Goal: Consume media (video, audio)

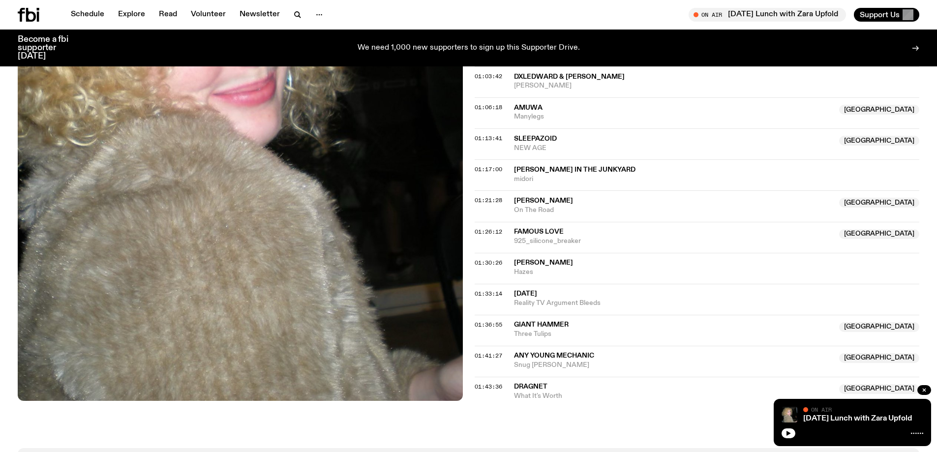
scroll to position [878, 0]
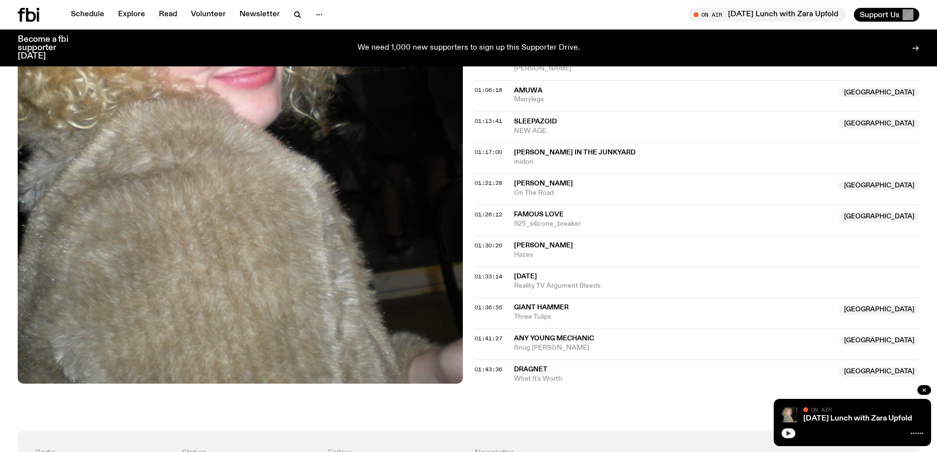
click at [788, 432] on icon "button" at bounding box center [789, 433] width 4 height 5
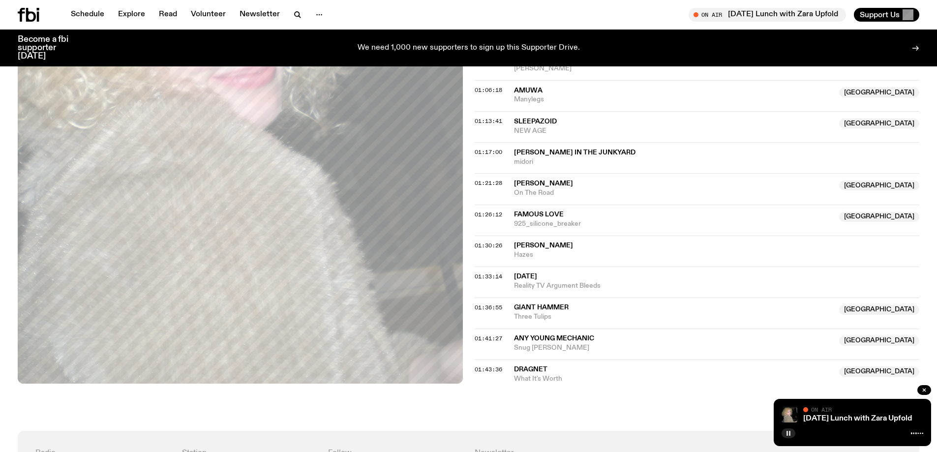
click at [489, 216] on span "01:26:12" at bounding box center [489, 215] width 28 height 8
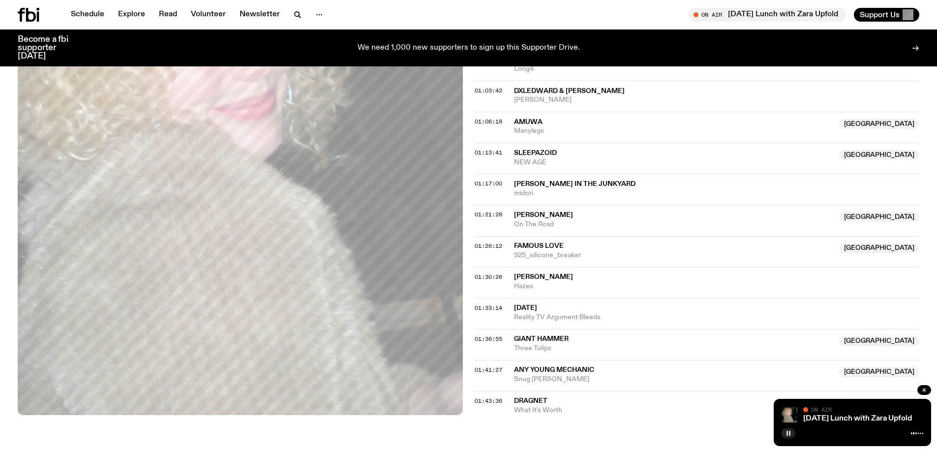
scroll to position [829, 0]
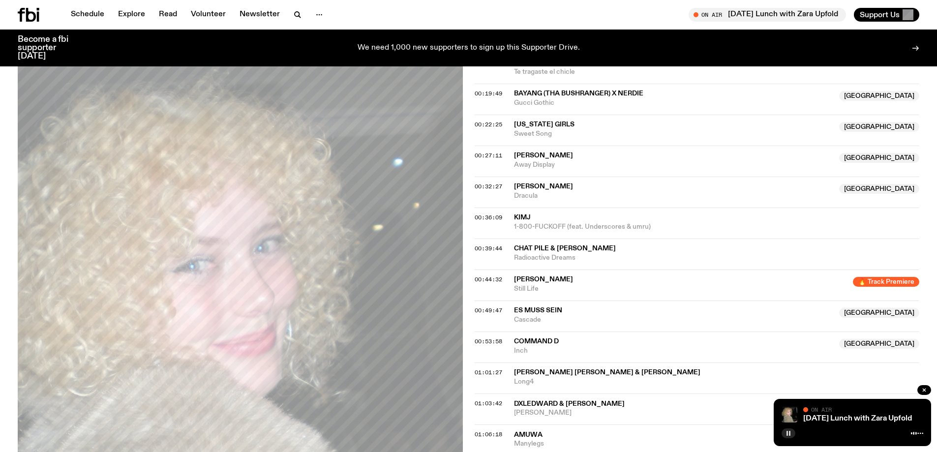
click at [489, 185] on span "00:32:27" at bounding box center [489, 187] width 28 height 8
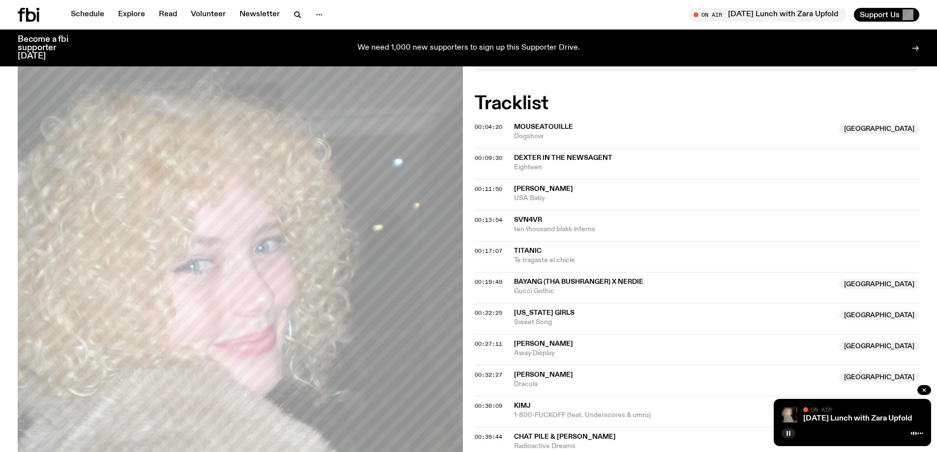
scroll to position [189, 0]
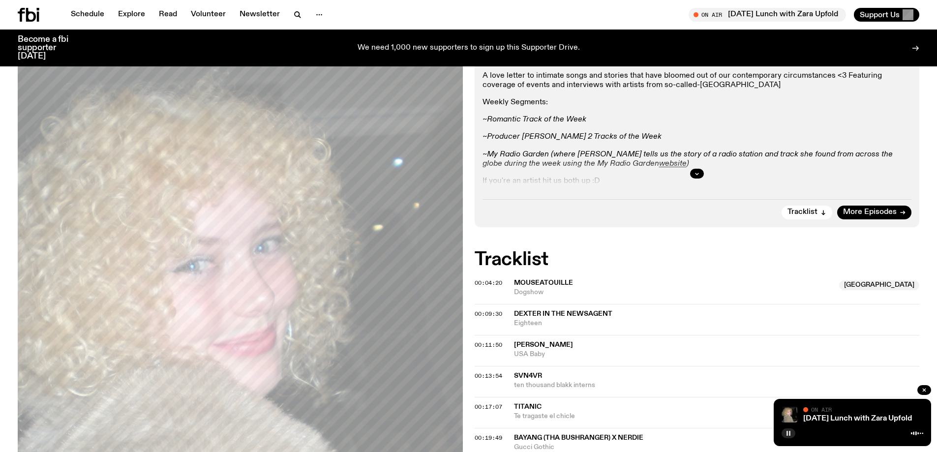
click at [492, 286] on span "00:04:20" at bounding box center [489, 283] width 28 height 8
click at [535, 284] on span "Mouseatouille" at bounding box center [543, 282] width 59 height 7
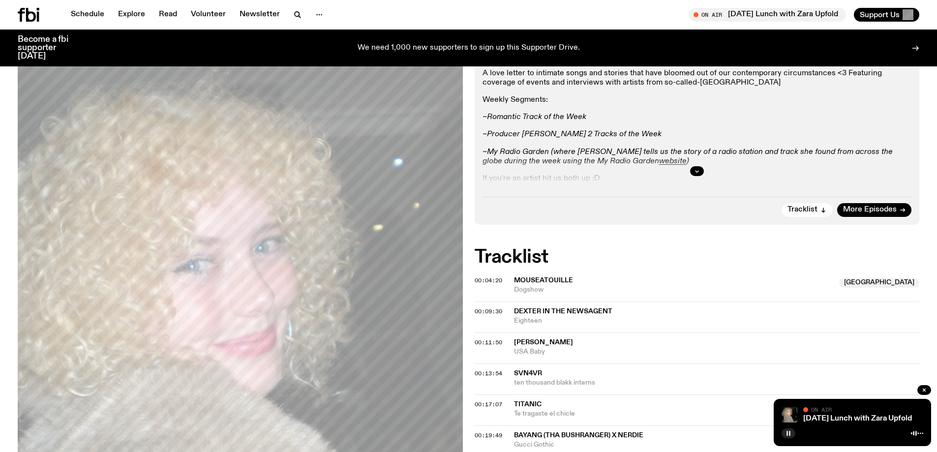
scroll to position [91, 0]
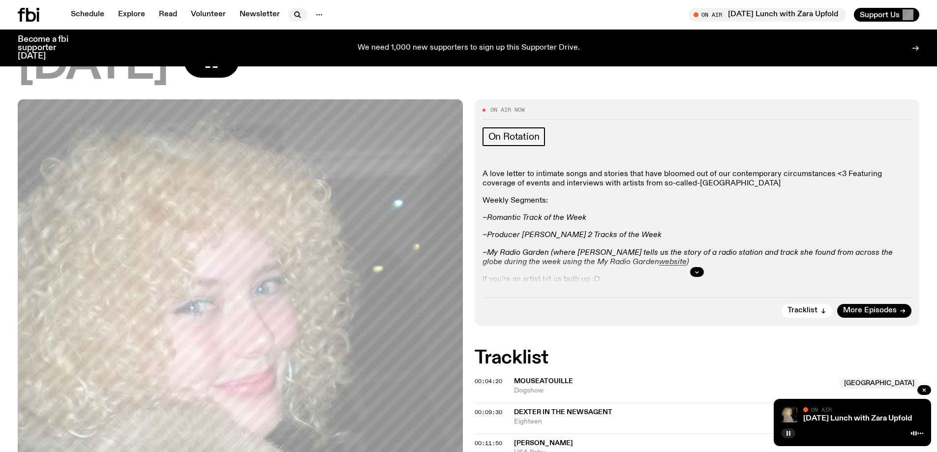
click at [294, 13] on icon "button" at bounding box center [298, 15] width 12 height 12
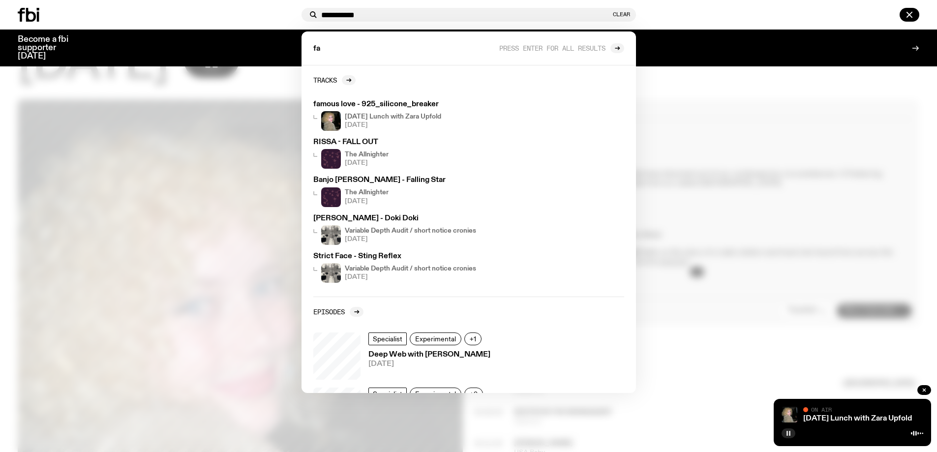
type input "**********"
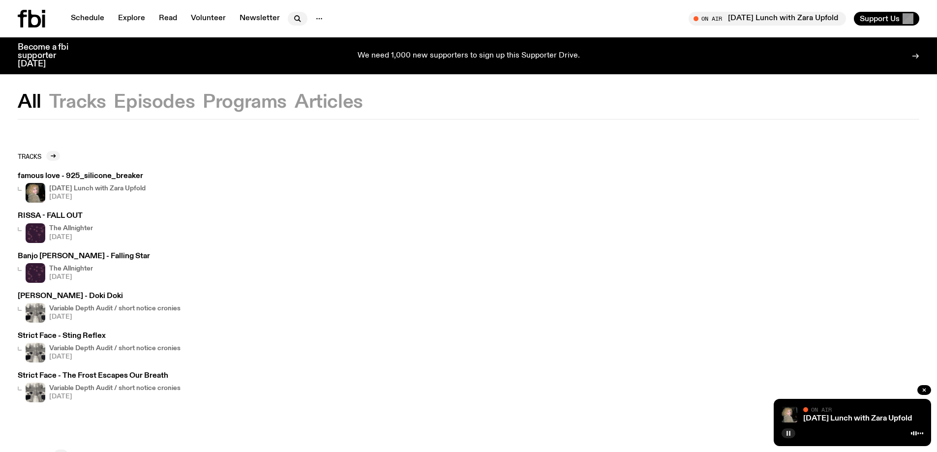
click at [300, 16] on icon "button" at bounding box center [298, 19] width 12 height 12
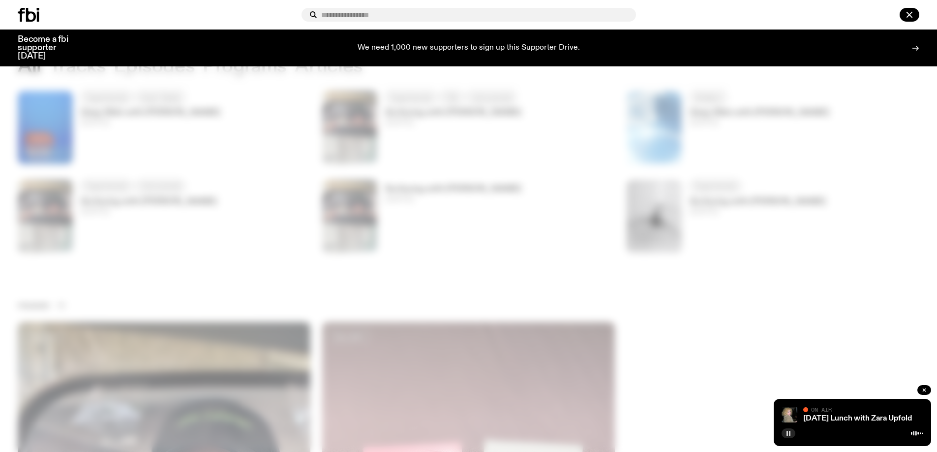
click at [267, 172] on div at bounding box center [468, 226] width 937 height 452
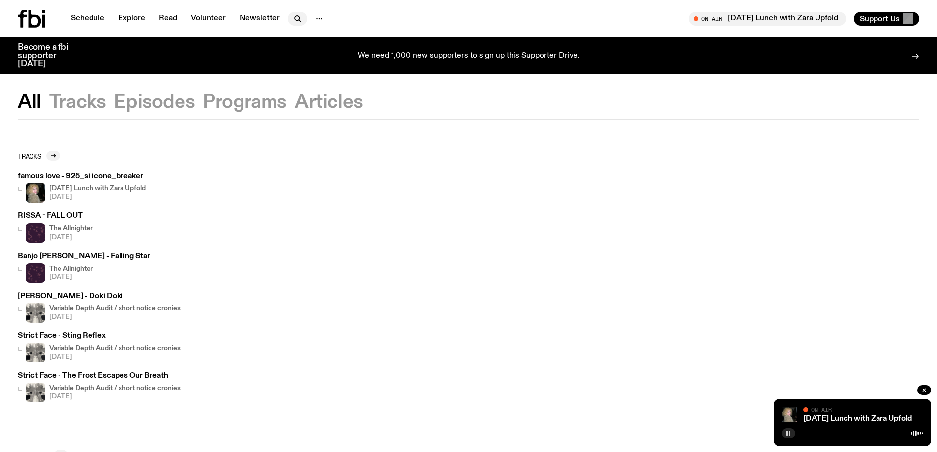
click at [296, 16] on icon "button" at bounding box center [298, 19] width 12 height 12
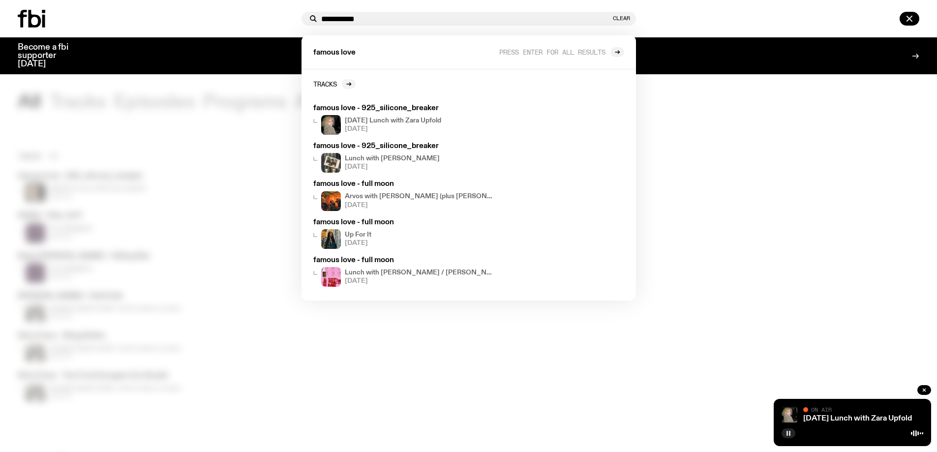
type input "**********"
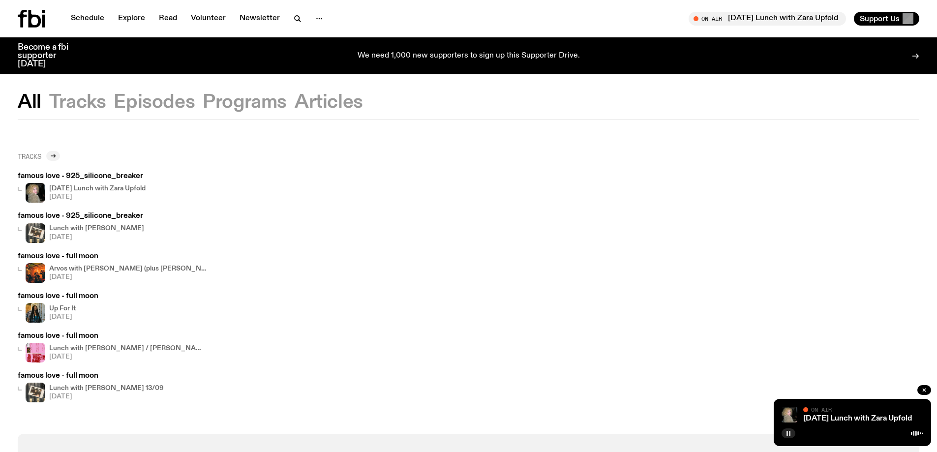
click at [53, 159] on div at bounding box center [53, 156] width 14 height 10
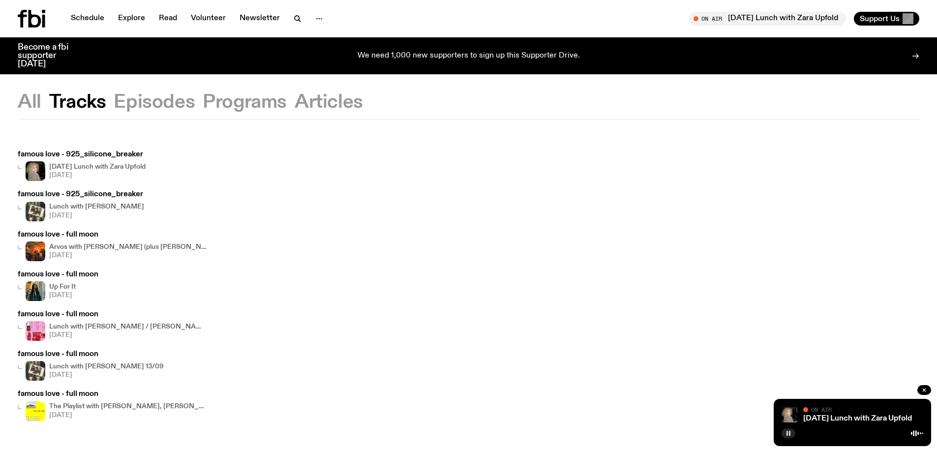
click at [86, 156] on h3 "famous love - 925_silicone_breaker" at bounding box center [82, 154] width 128 height 7
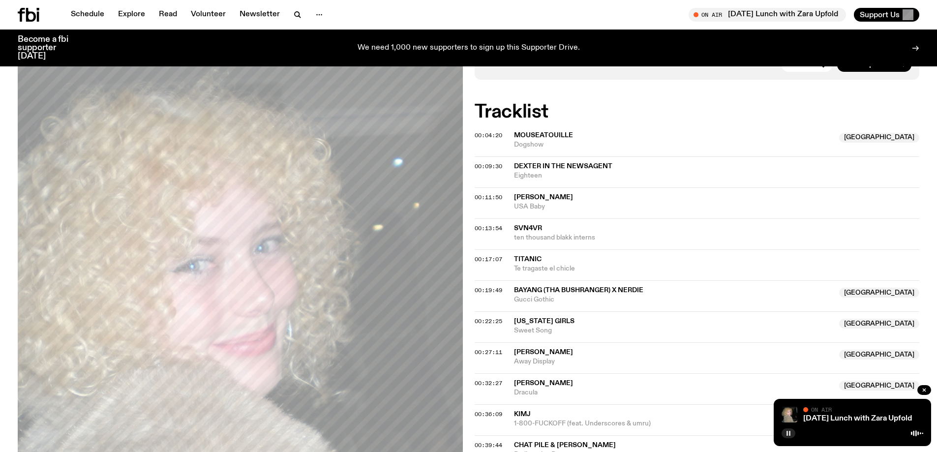
click at [789, 435] on rect "button" at bounding box center [789, 433] width 1 height 5
